Goal: Find specific page/section: Find specific page/section

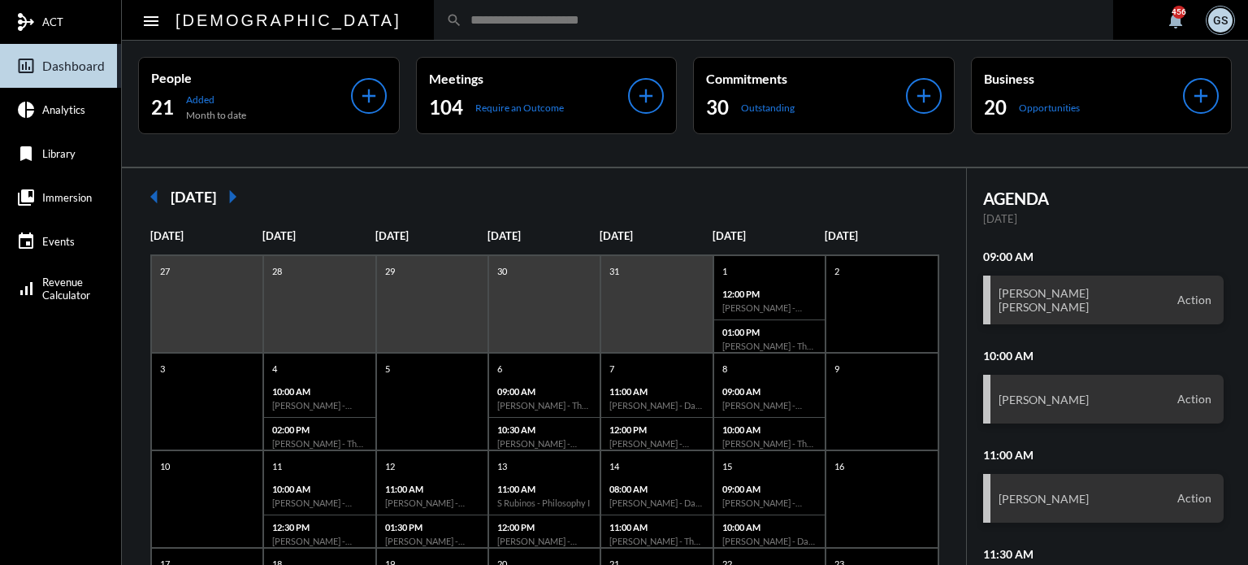
click at [462, 24] on input "text" at bounding box center [781, 20] width 638 height 14
type input "*"
click at [462, 19] on input "**********" at bounding box center [781, 20] width 638 height 14
type input "*"
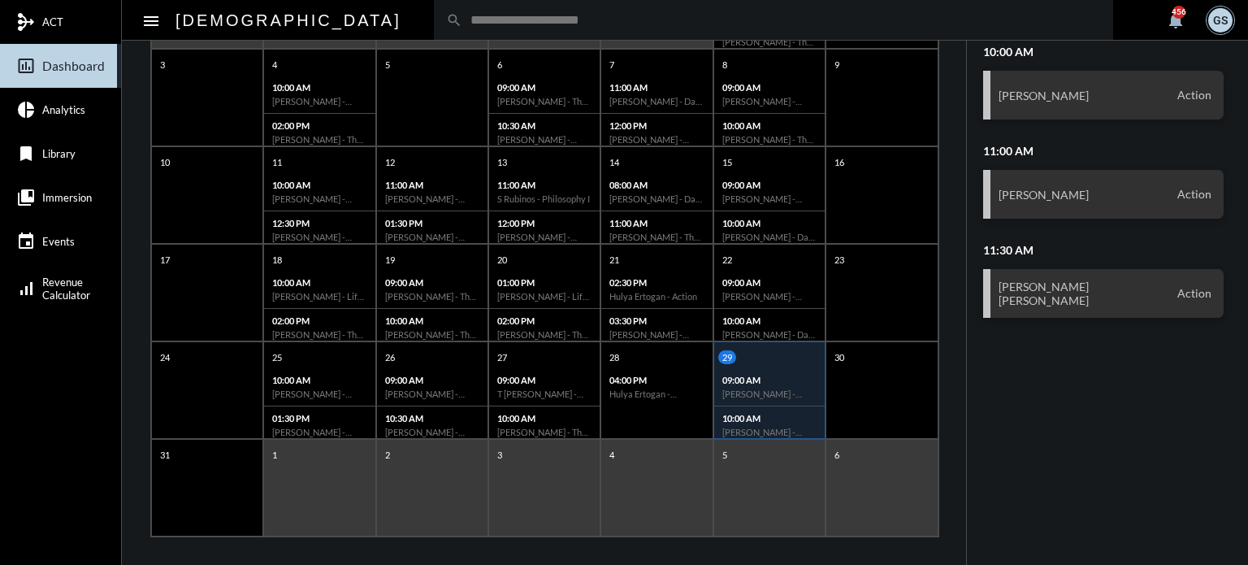
scroll to position [314, 0]
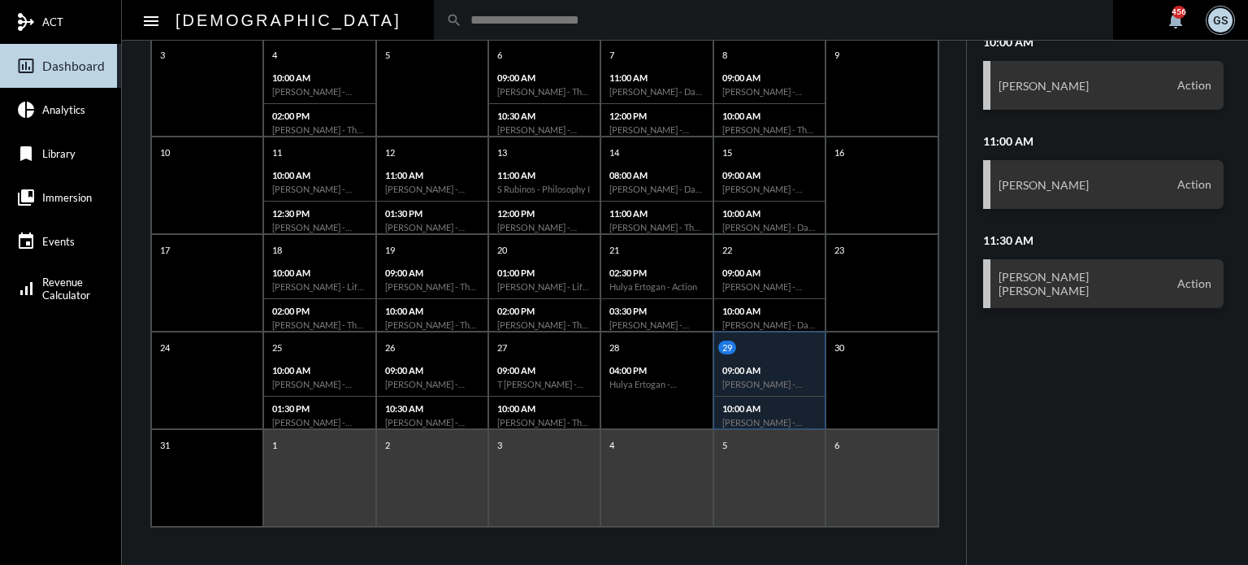
click at [326, 464] on div "1" at bounding box center [319, 477] width 112 height 97
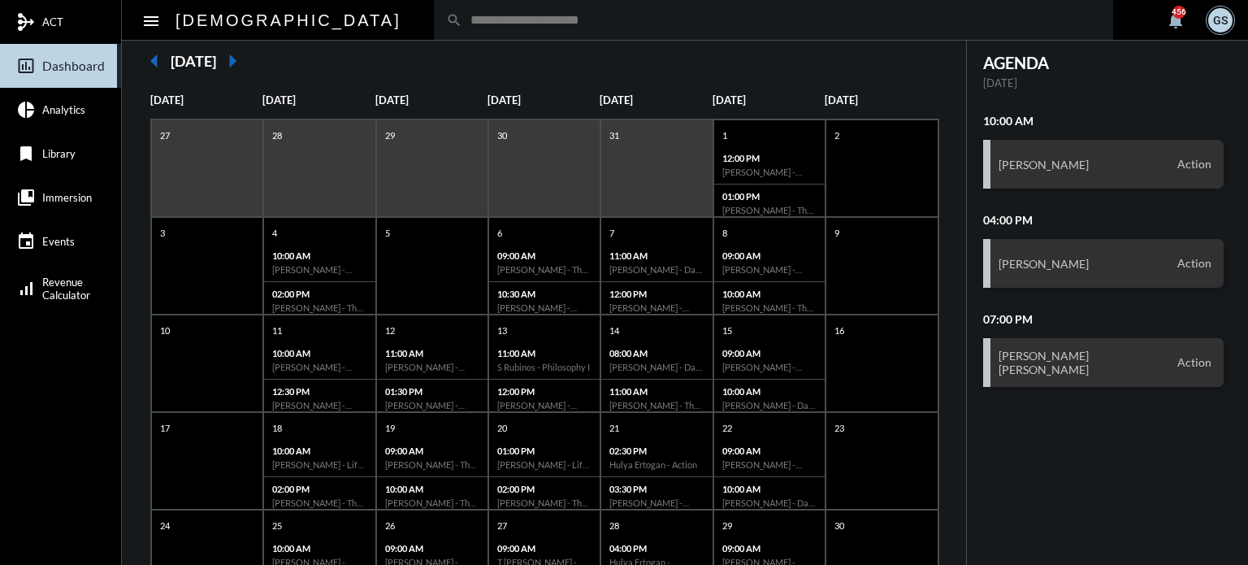
scroll to position [135, 0]
click at [517, 25] on input "text" at bounding box center [781, 20] width 638 height 14
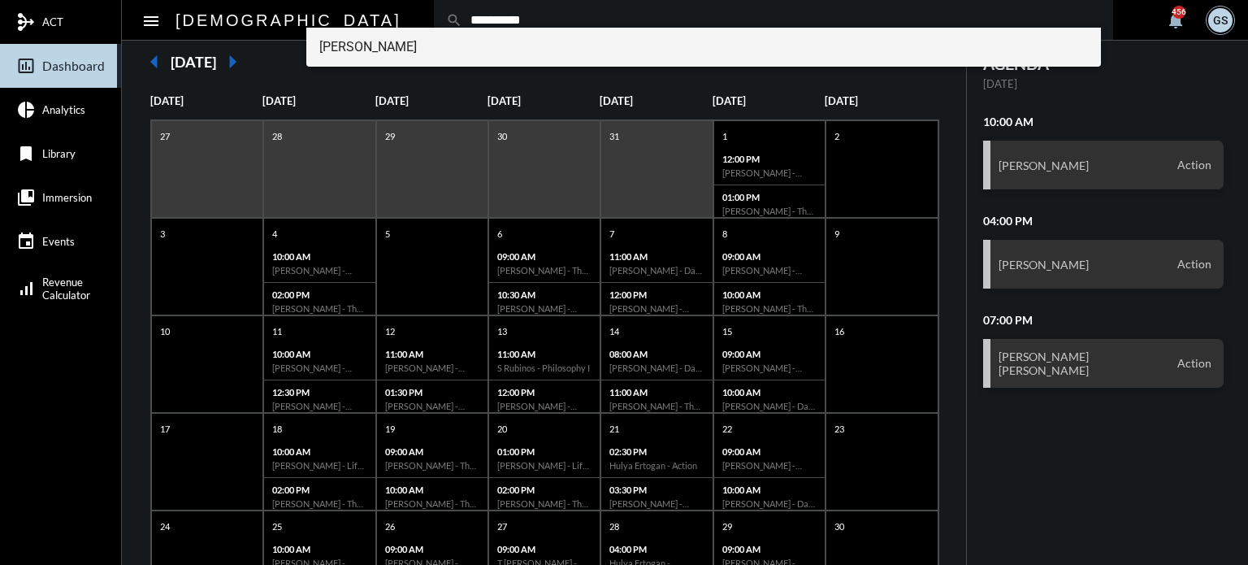
type input "**********"
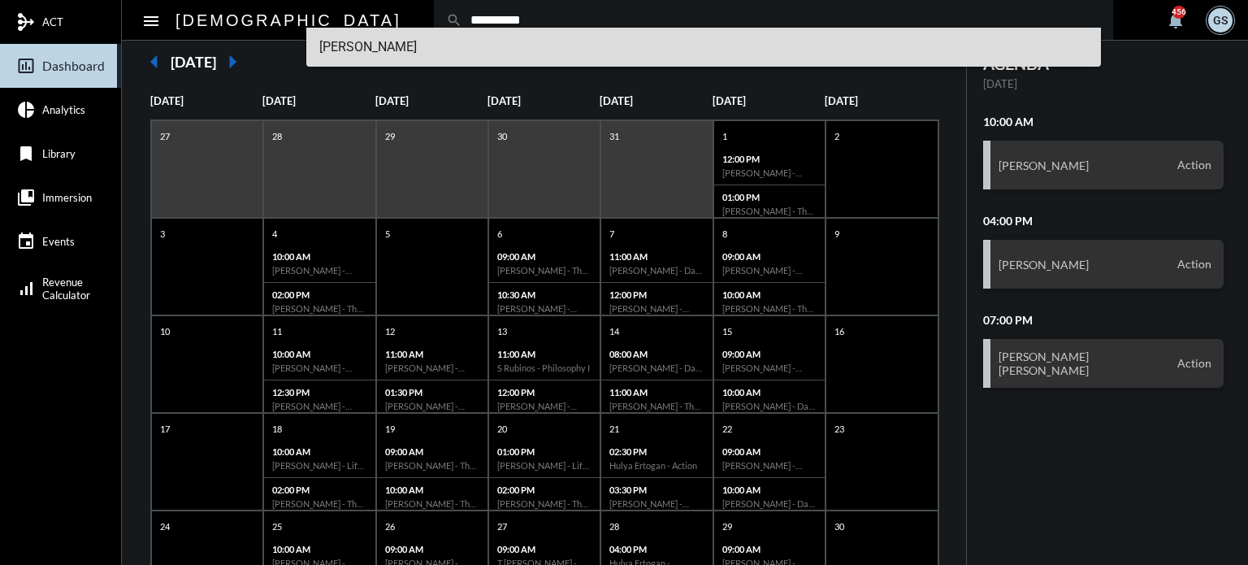
click at [419, 43] on span "James Ellingsworth" at bounding box center [703, 47] width 769 height 39
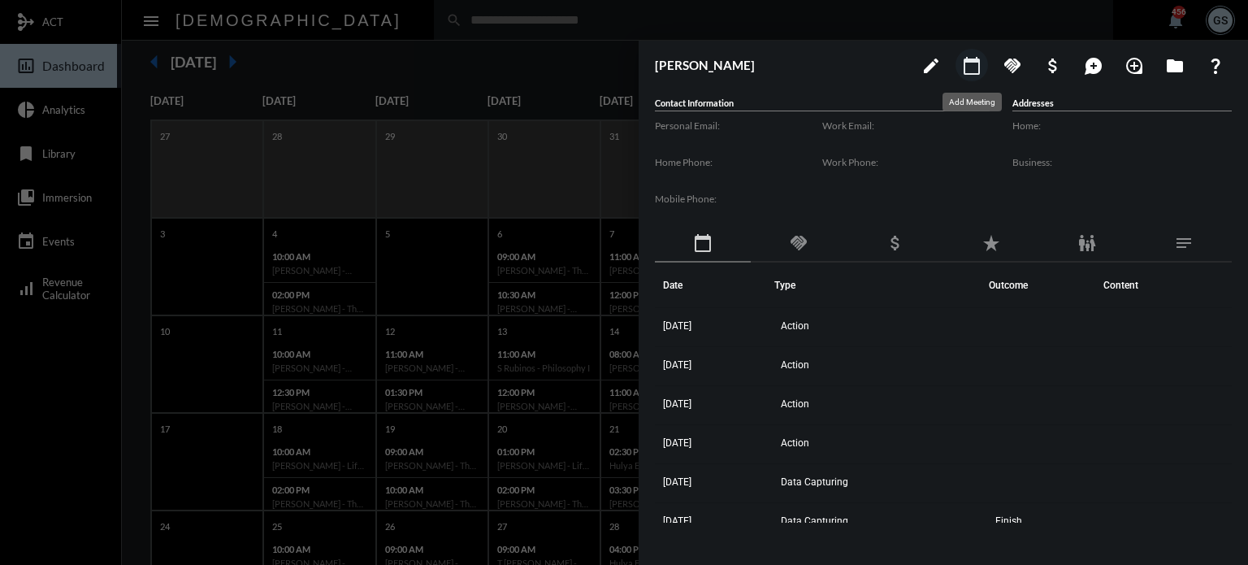
click at [955, 49] on button "calendar_today" at bounding box center [971, 65] width 32 height 32
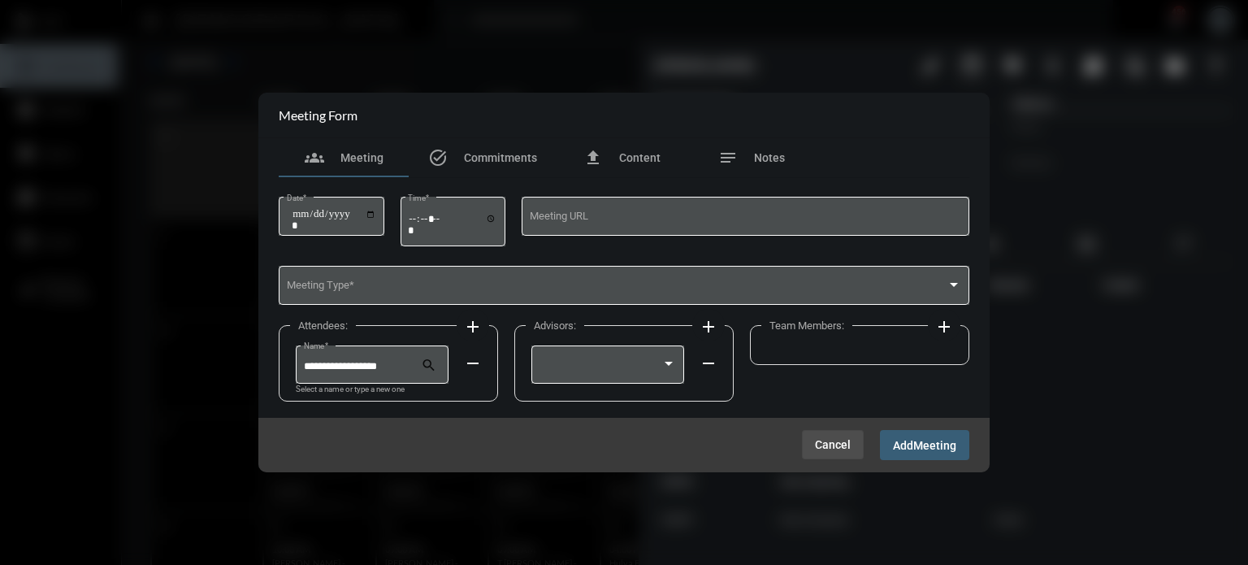
click at [838, 440] on span "Cancel" at bounding box center [833, 444] width 36 height 13
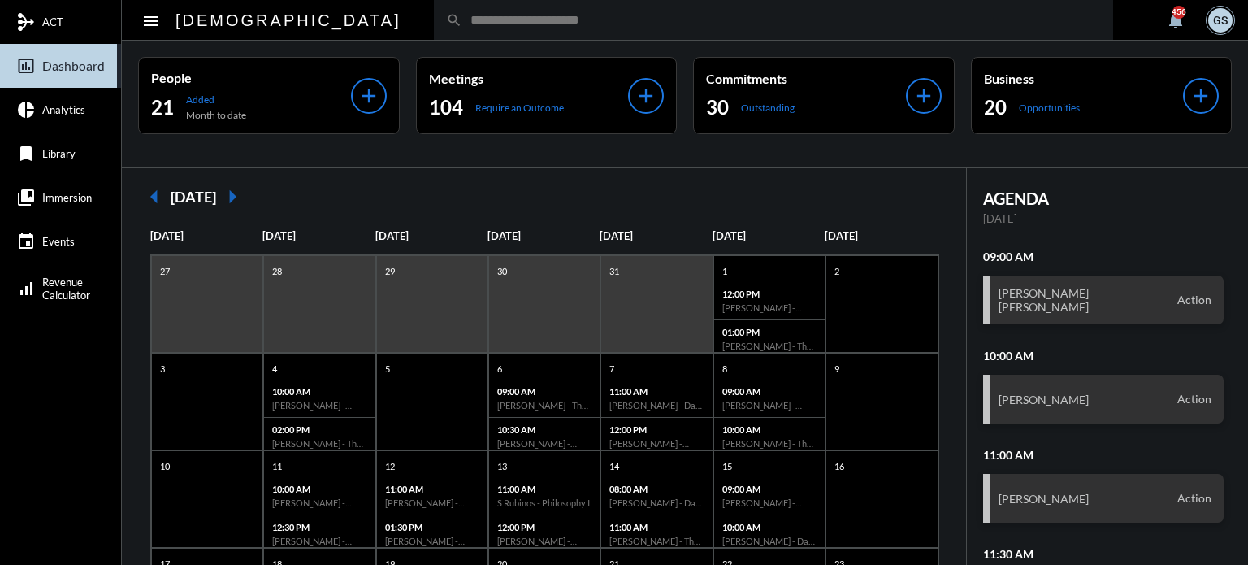
click at [473, 19] on input "text" at bounding box center [781, 20] width 638 height 14
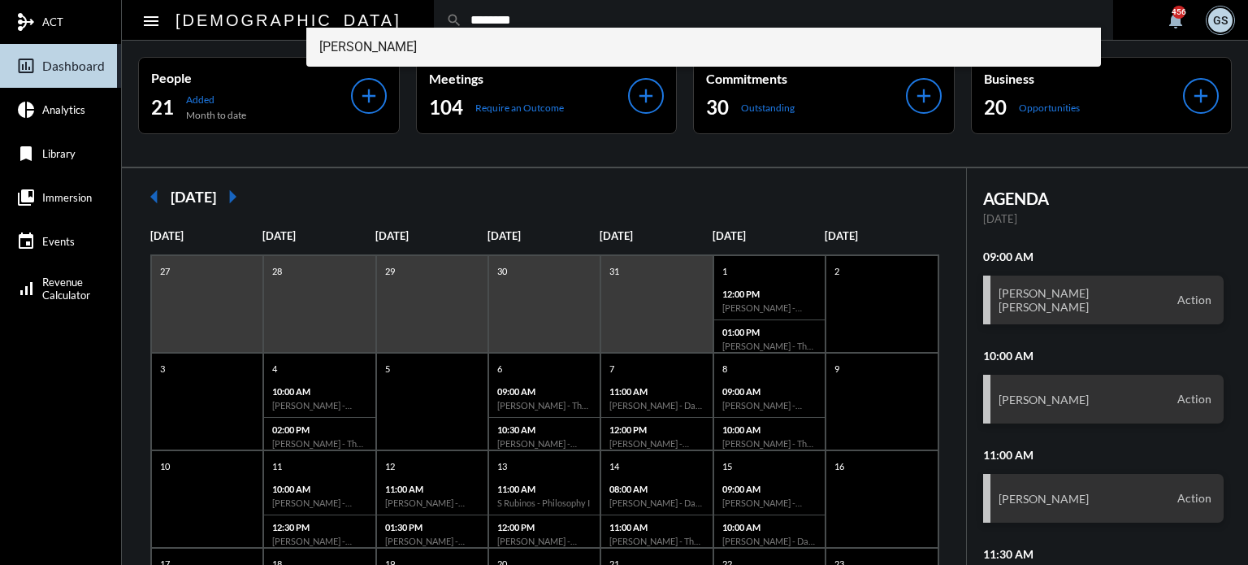
type input "********"
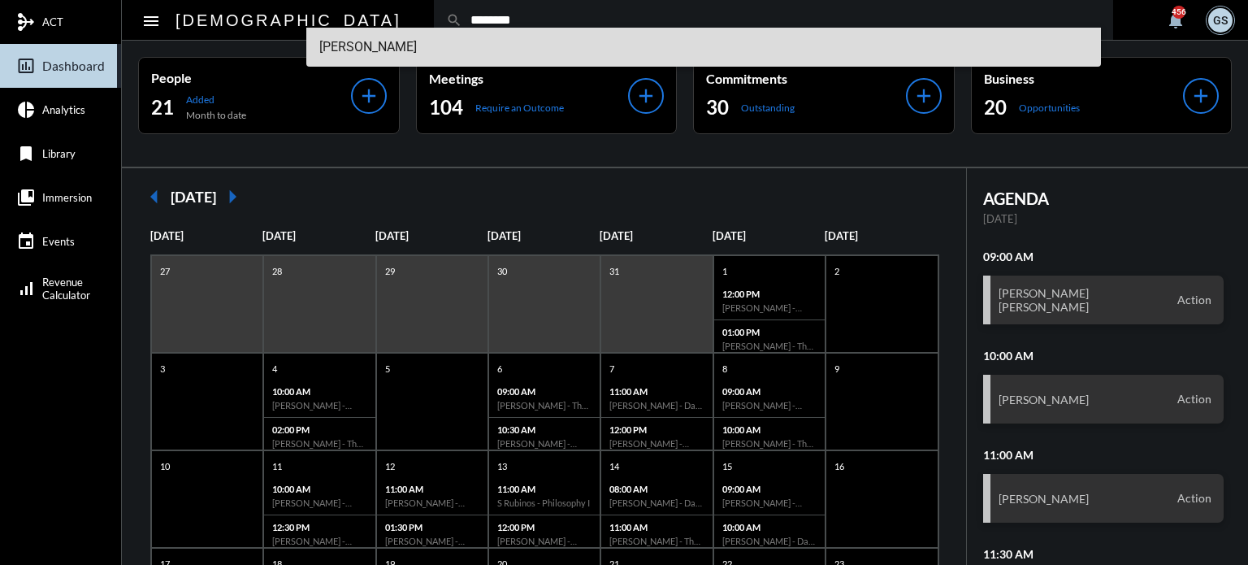
click at [442, 35] on span "Thomas Waltenburg" at bounding box center [703, 47] width 769 height 39
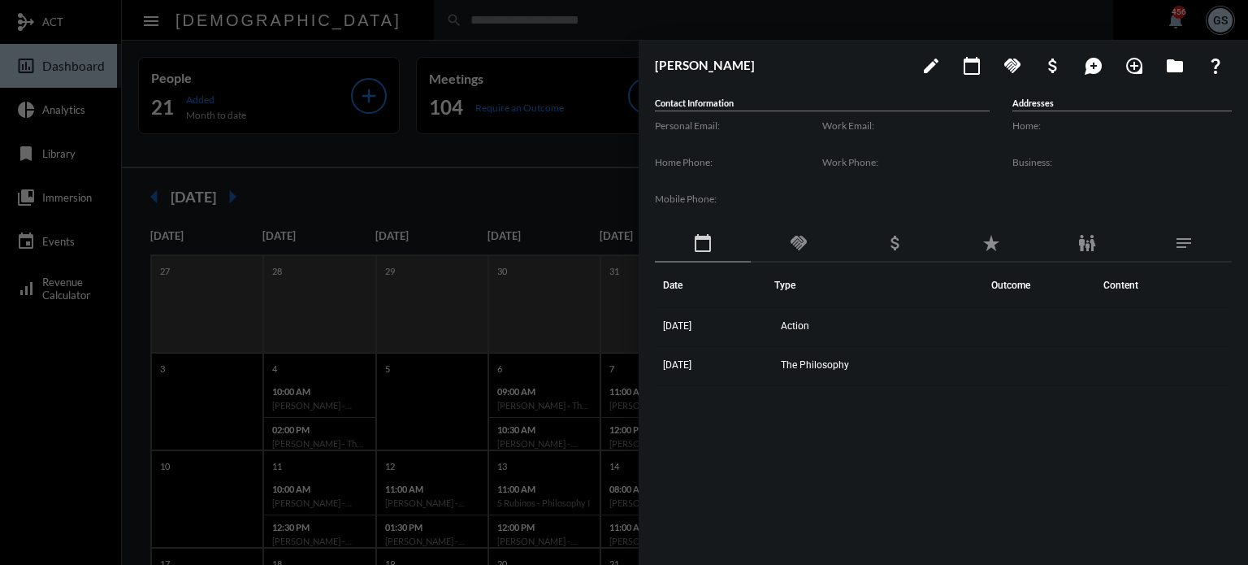
click at [594, 32] on div at bounding box center [624, 282] width 1248 height 565
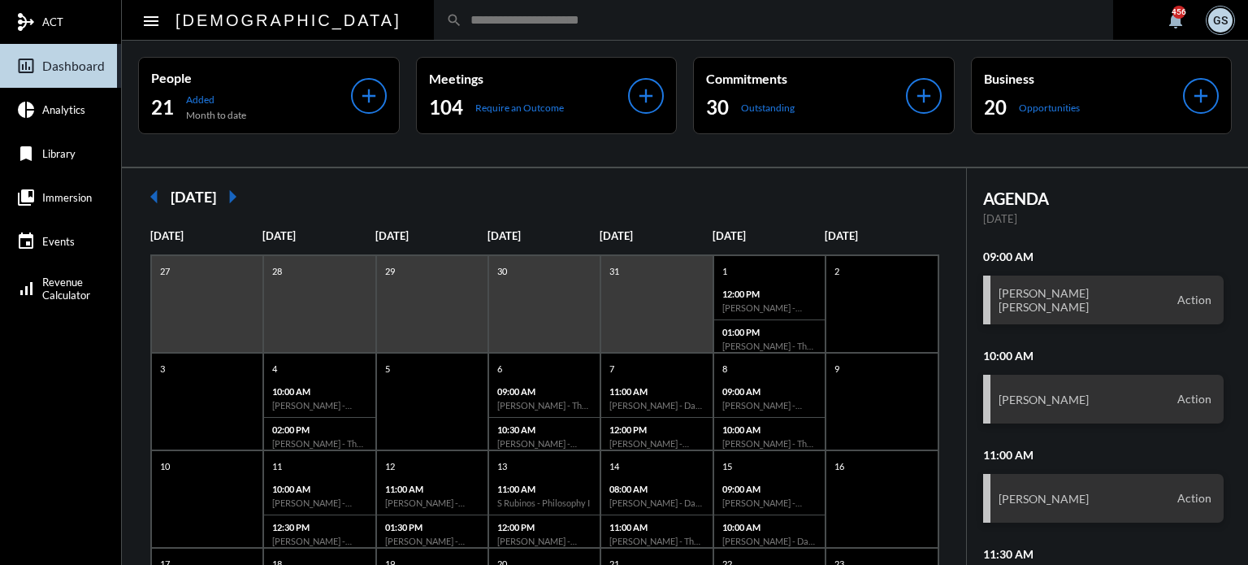
click at [533, 19] on input "text" at bounding box center [781, 20] width 638 height 14
type input "******"
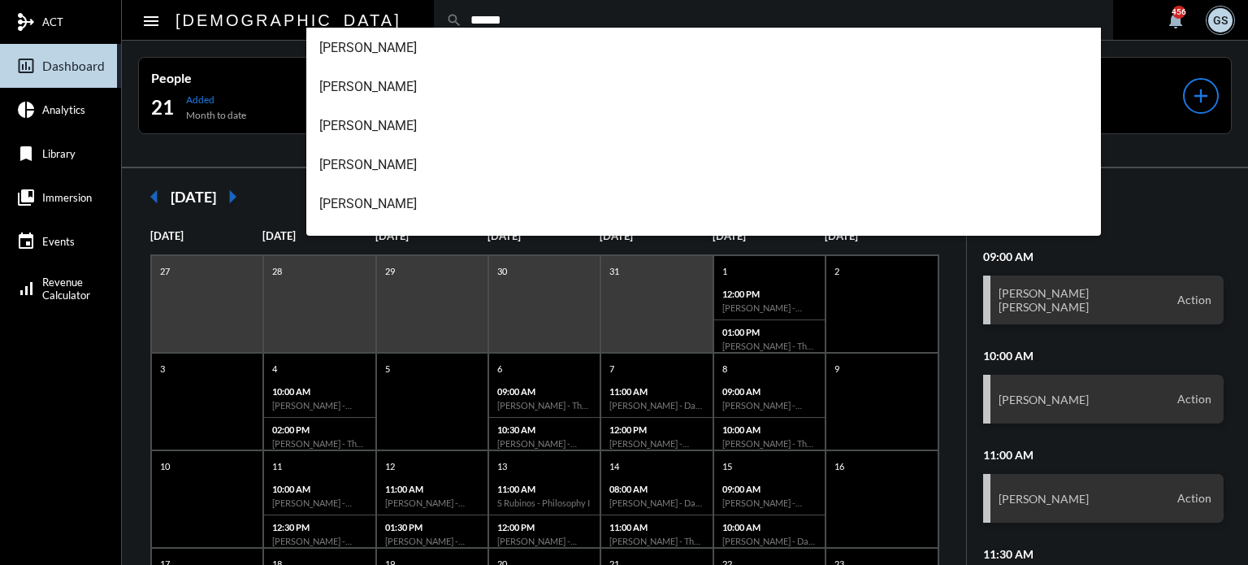
scroll to position [171, 0]
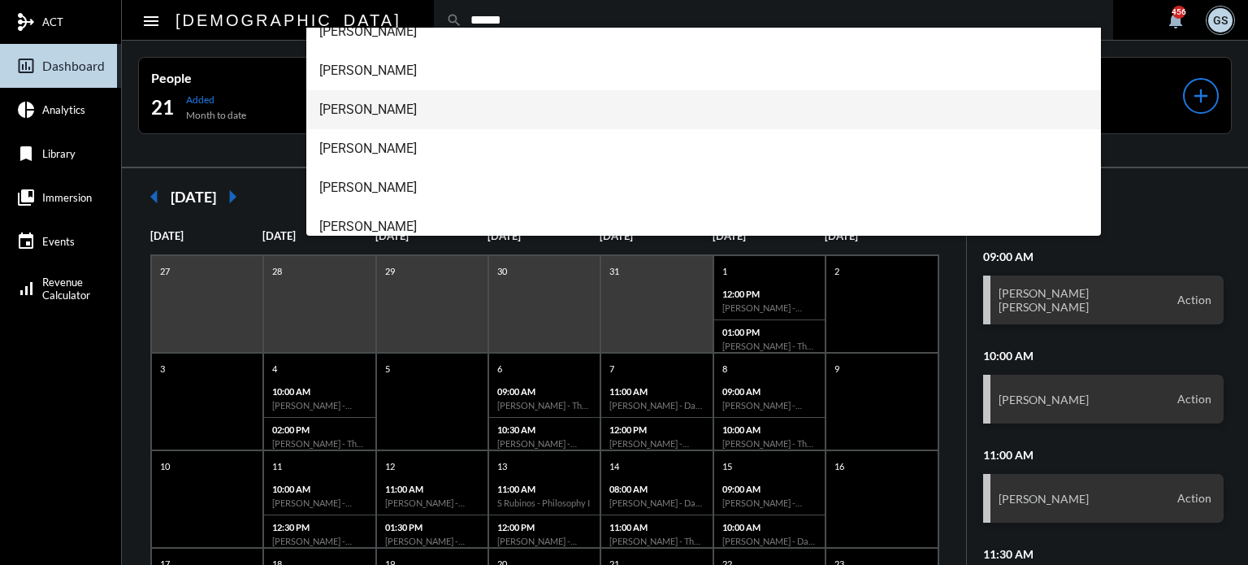
click at [428, 111] on span "Michele Garcia" at bounding box center [703, 109] width 769 height 39
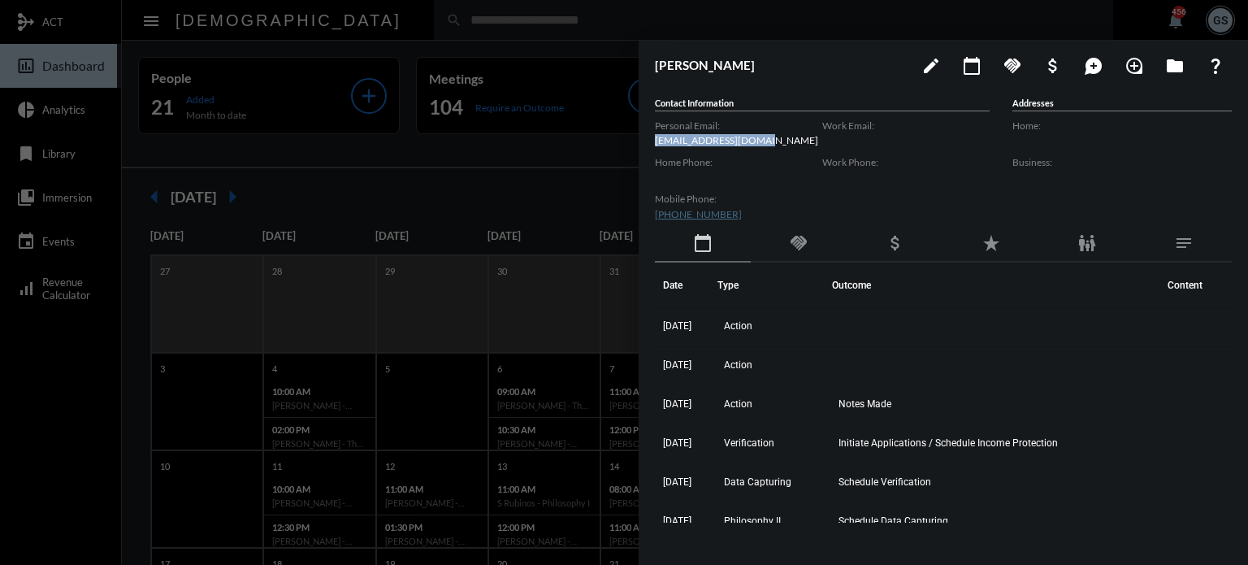
drag, startPoint x: 759, startPoint y: 136, endPoint x: 647, endPoint y: 145, distance: 113.3
click at [647, 145] on div "Michele Garcia edit calendar_today handshake attach_money maps_ugc loupe folder…" at bounding box center [942, 299] width 609 height 516
click at [737, 174] on div "Home Phone:" at bounding box center [738, 170] width 167 height 37
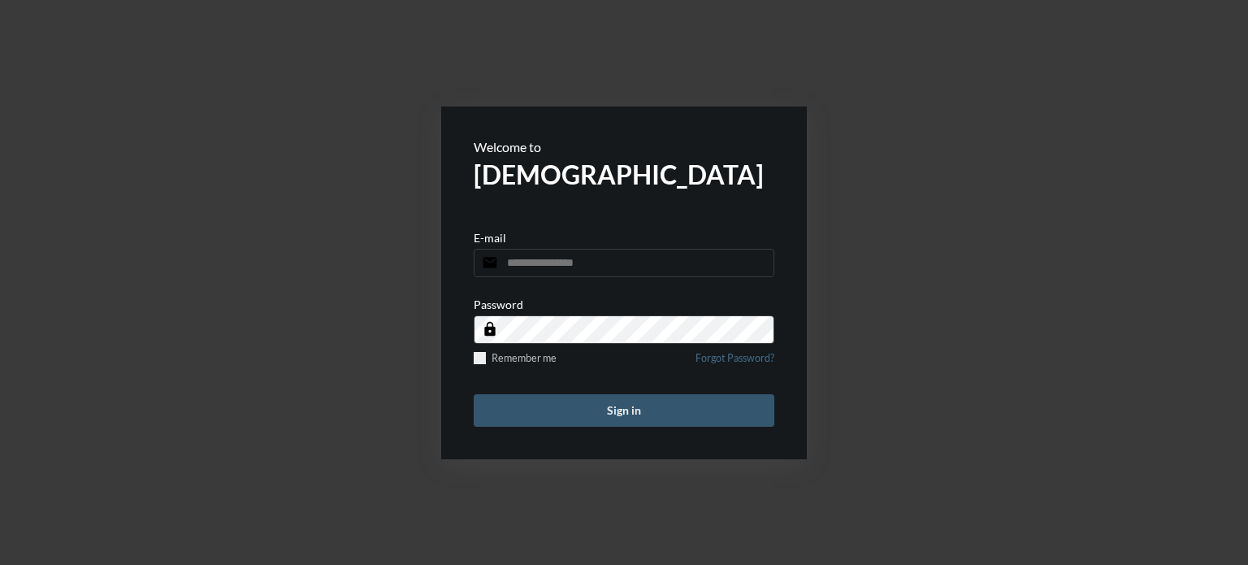
type input "**********"
click at [578, 406] on button "Sign in" at bounding box center [624, 410] width 301 height 32
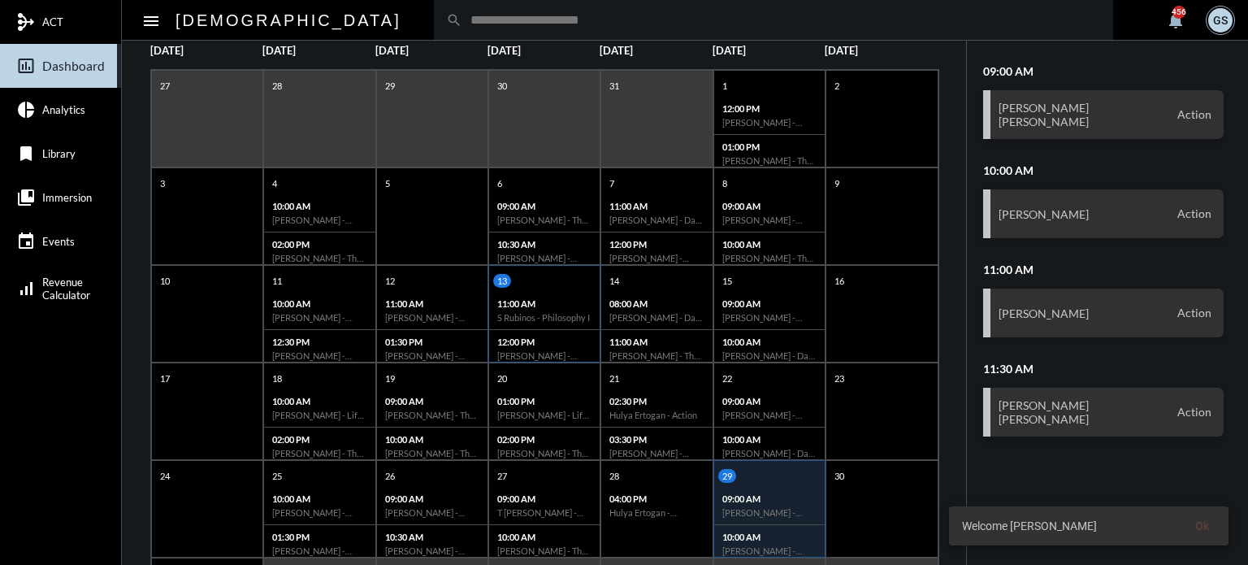
scroll to position [314, 0]
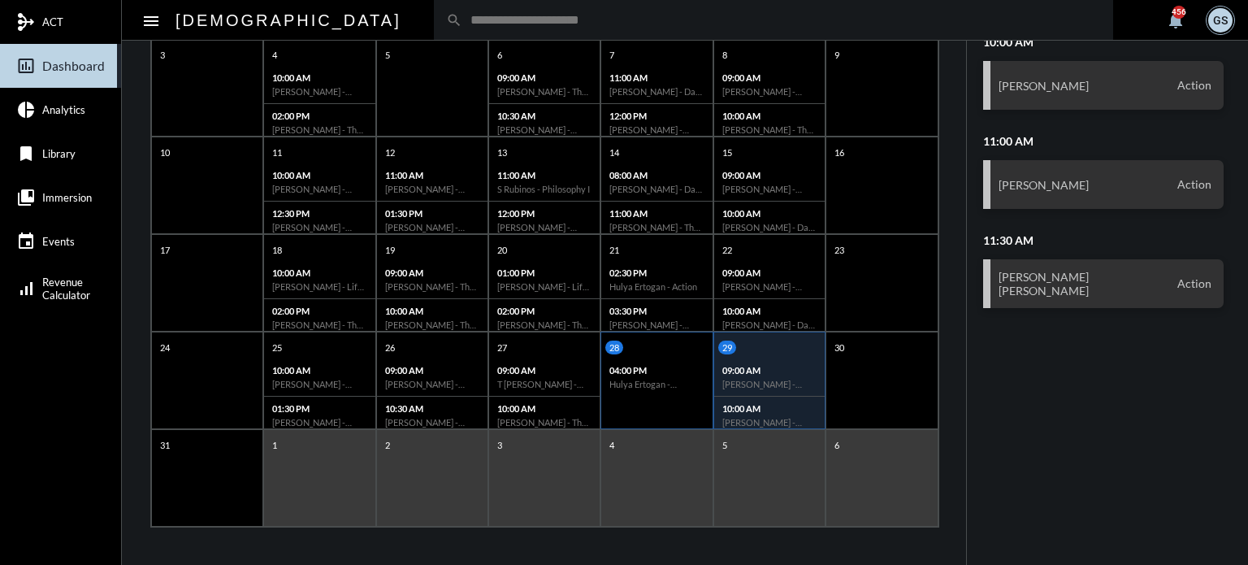
click at [656, 385] on h6 "Hulya Ertogan - Retirement Doctrine I" at bounding box center [656, 384] width 94 height 11
